Goal: Information Seeking & Learning: Learn about a topic

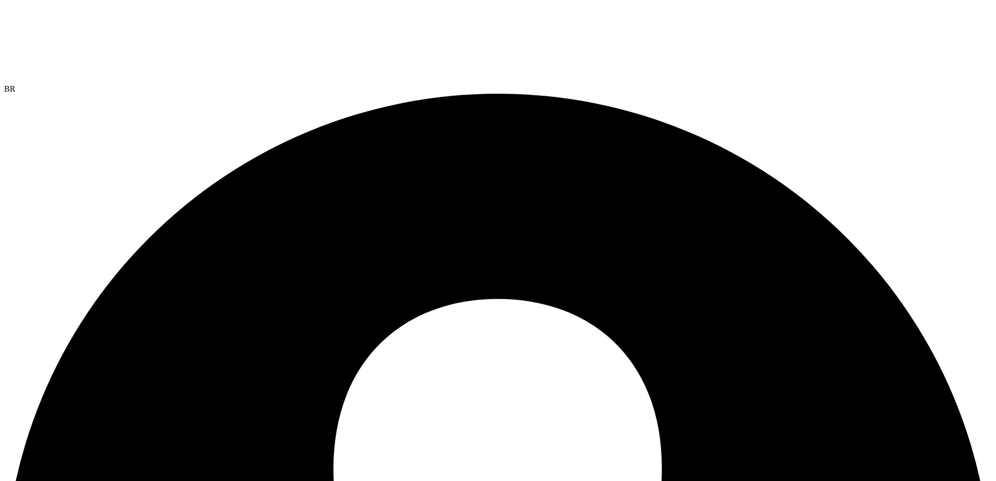
select select "USEast"
select select "USD"
radio input "true"
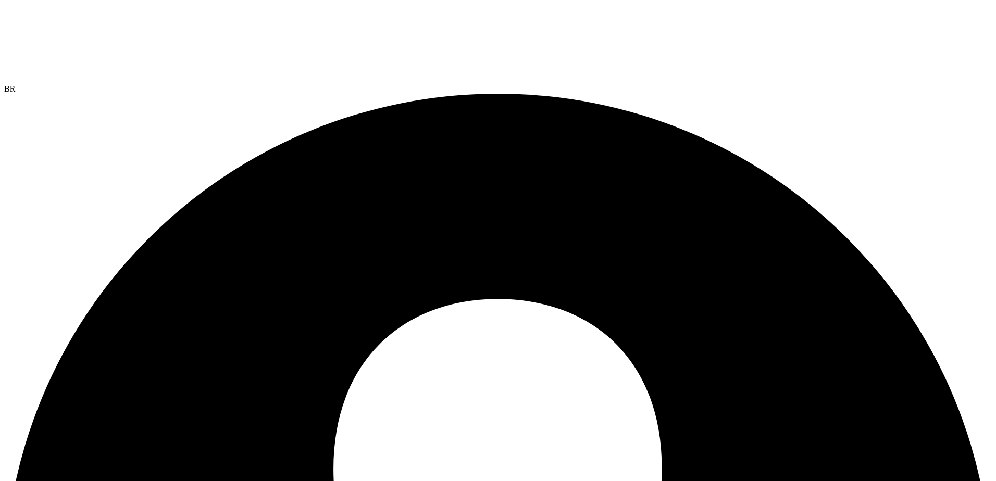
radio input "true"
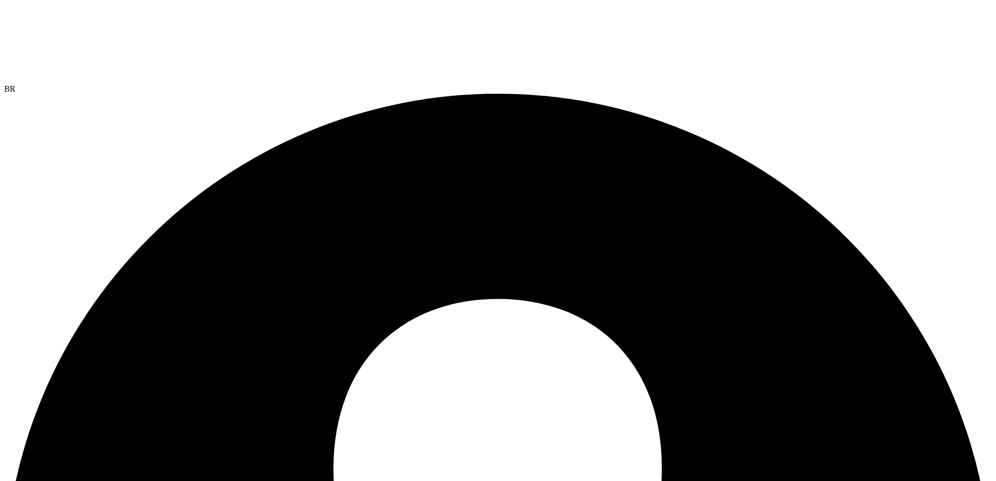
radio input "true"
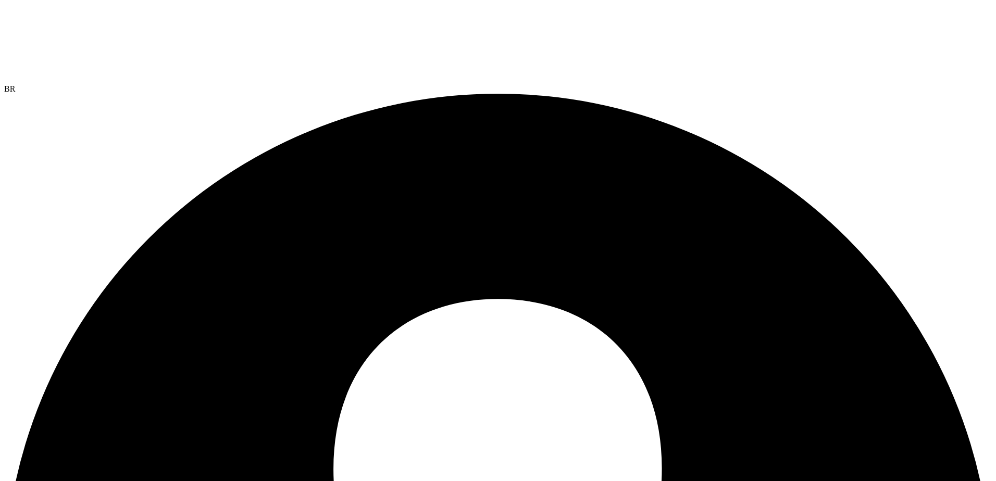
radio input "true"
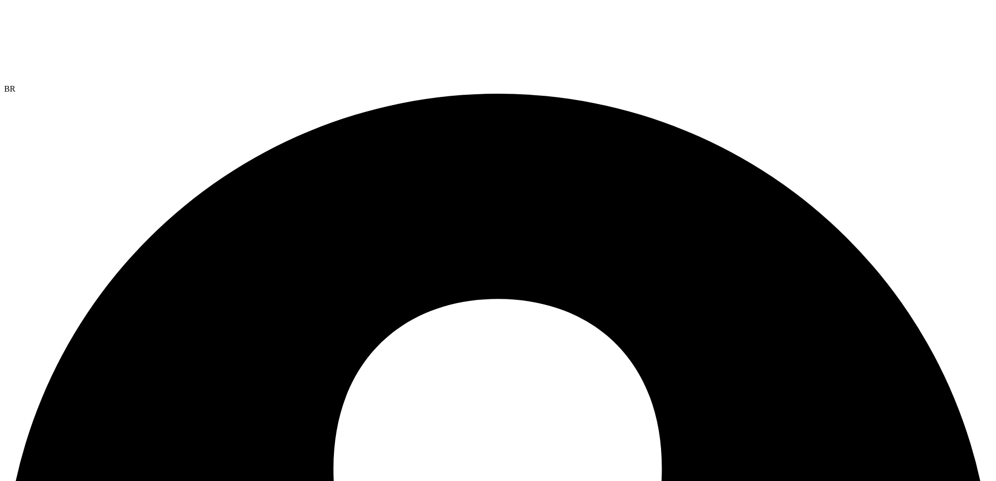
radio input "true"
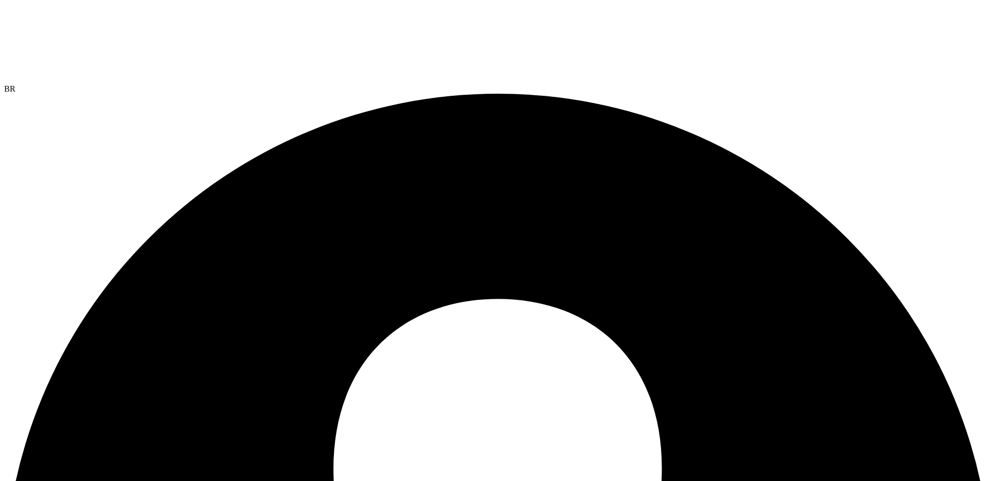
radio input "true"
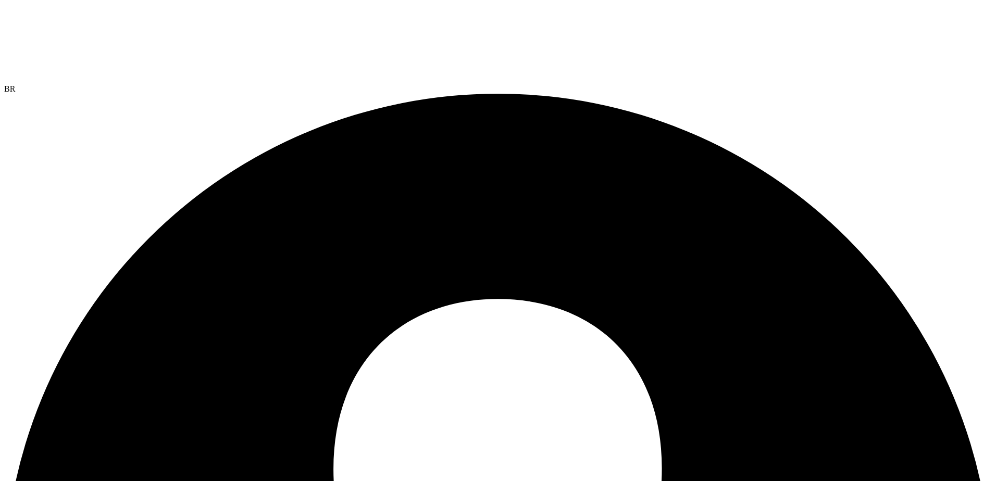
radio input "true"
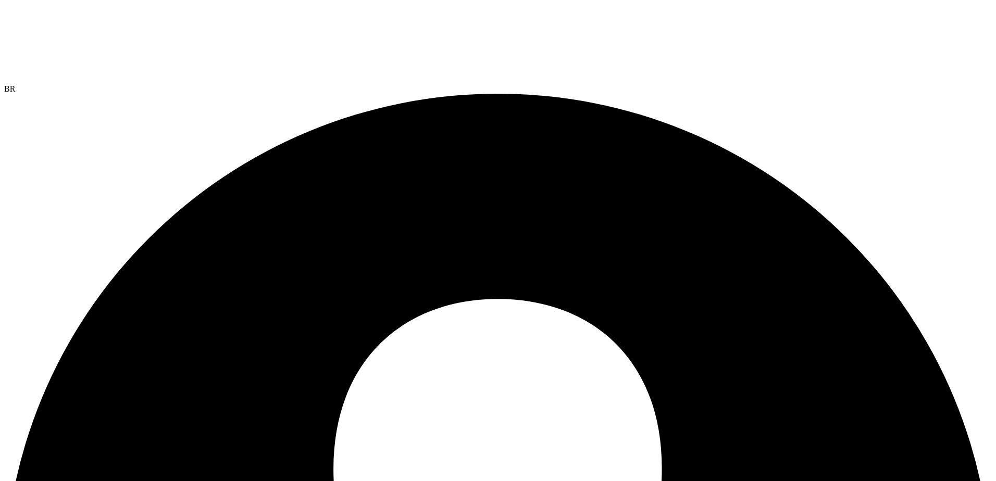
radio input "true"
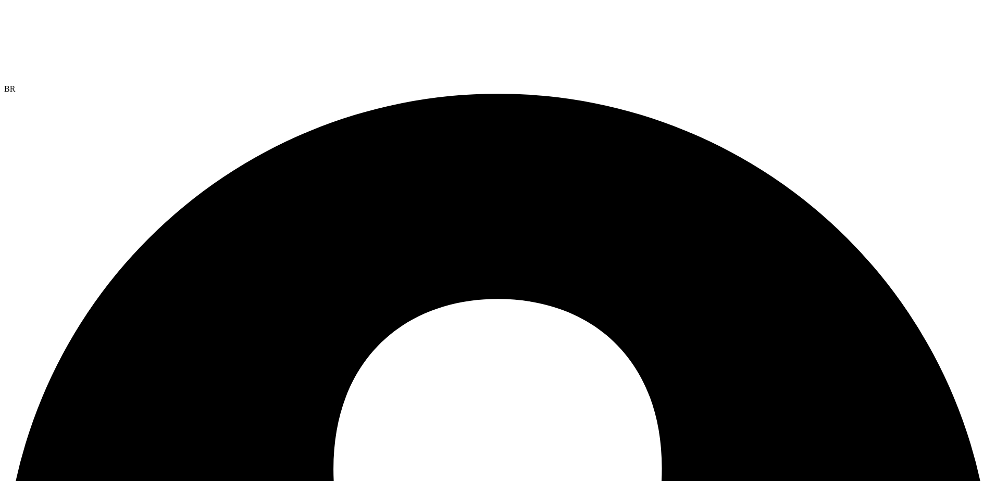
click at [0, 0] on input "Azure" at bounding box center [0, 0] width 0 height 0
click at [0, 0] on input "Google Cloud" at bounding box center [0, 0] width 0 height 0
click at [0, 0] on input "AWS" at bounding box center [0, 0] width 0 height 0
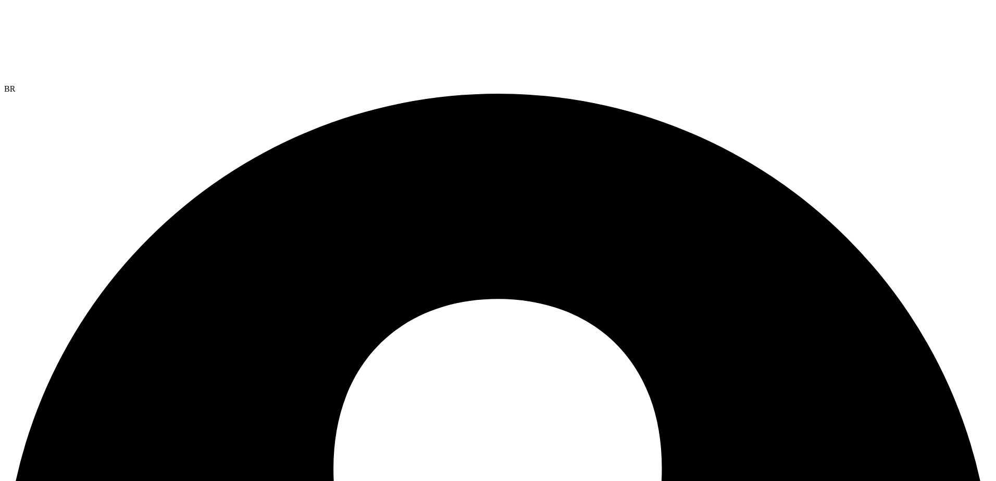
scroll to position [303, 0]
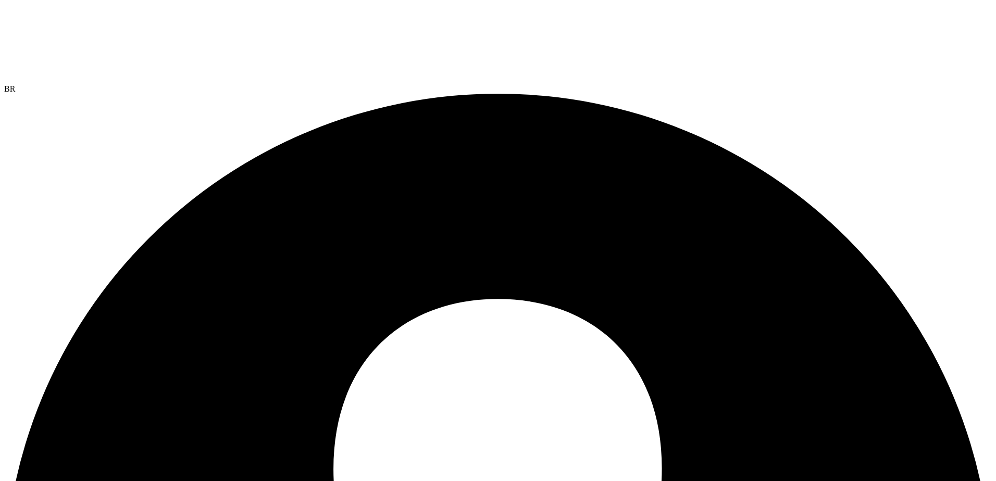
scroll to position [245, 0]
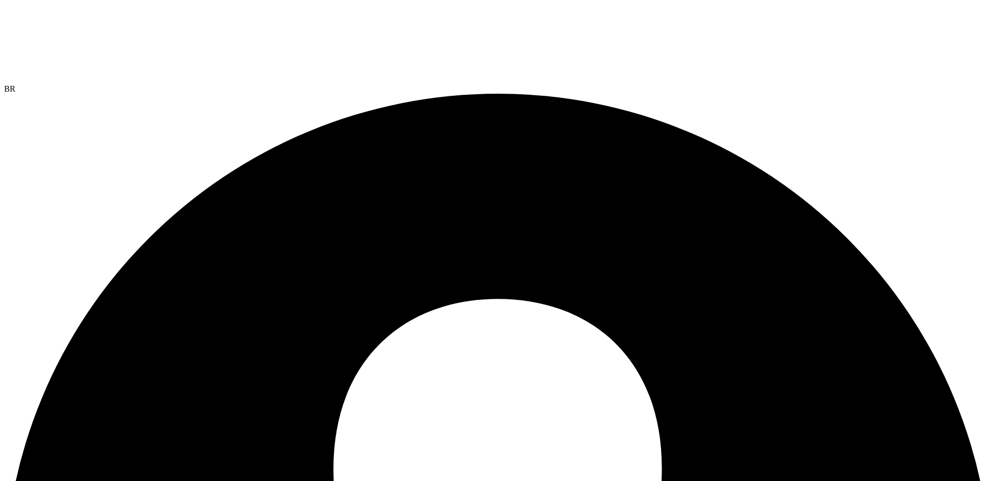
radio input "true"
radio input "false"
